Goal: Task Accomplishment & Management: Complete application form

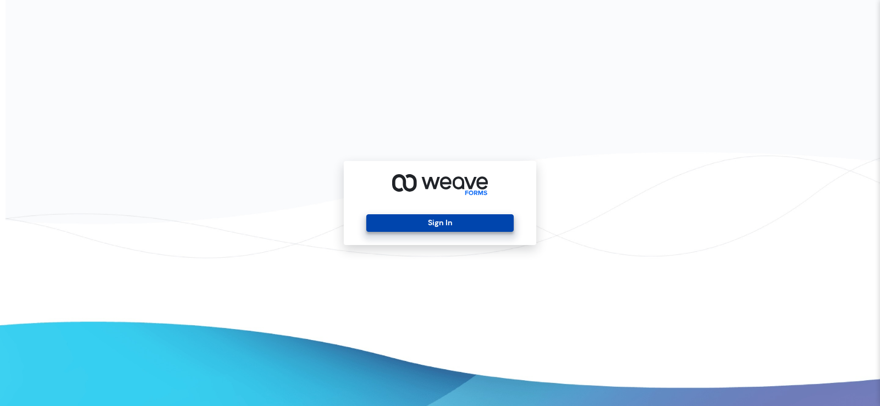
click at [400, 226] on button "Sign In" at bounding box center [439, 223] width 147 height 18
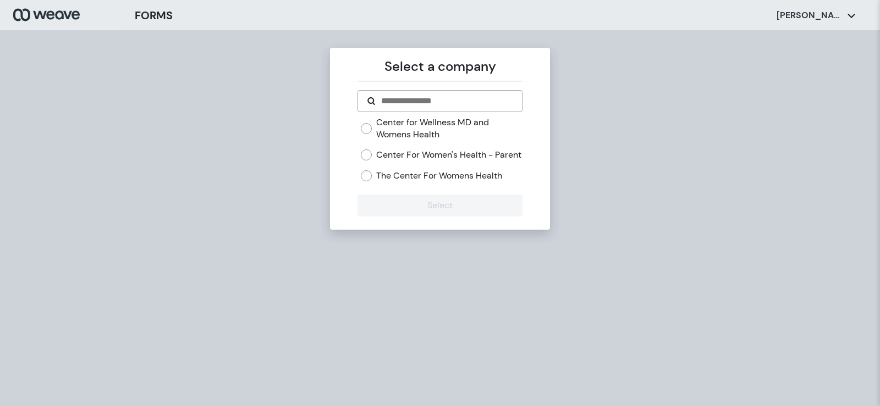
click at [422, 133] on label "Center for Wellness MD and Womens Health" at bounding box center [449, 129] width 146 height 24
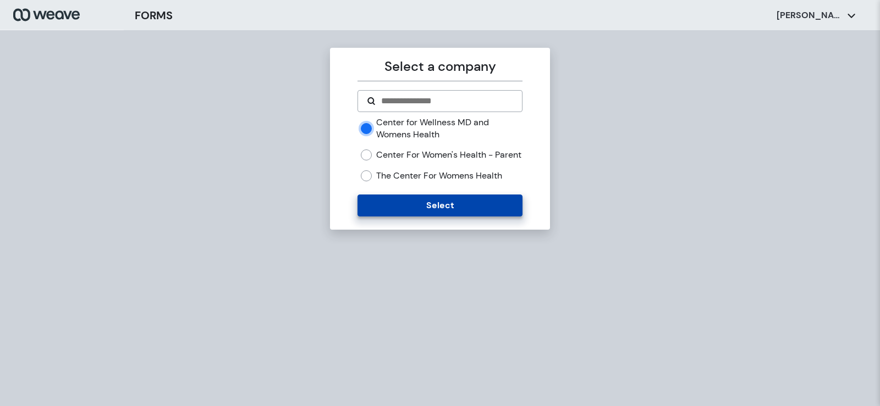
click at [402, 217] on button "Select" at bounding box center [439, 206] width 164 height 22
